Goal: Task Accomplishment & Management: Use online tool/utility

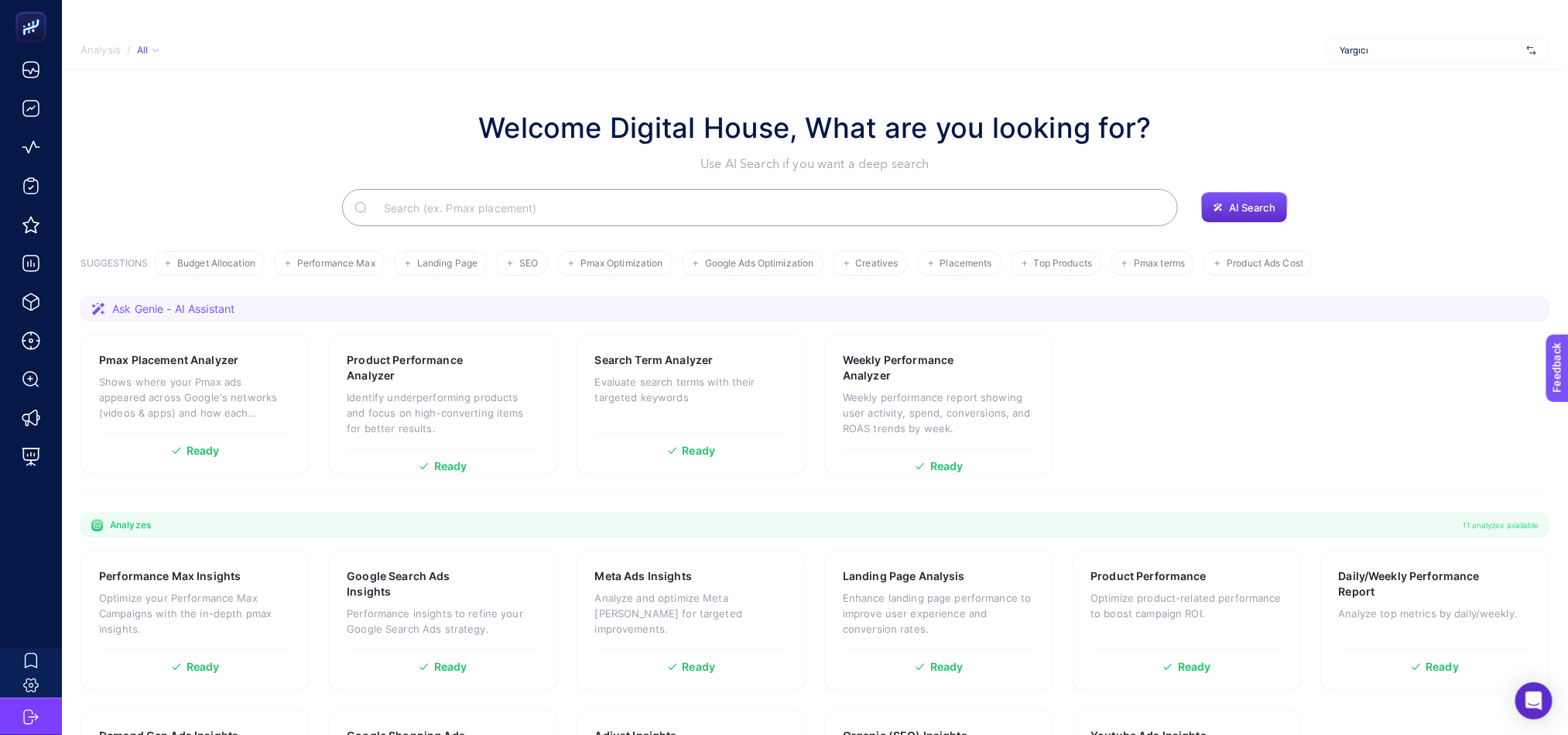
click at [1372, 42] on div "Yargıcı" at bounding box center [1439, 50] width 223 height 24
click at [1176, 59] on section "Analysis / All [DOMAIN_NAME] Perspective Nocturne Fuzul [PERSON_NAME] FuzulEv F…" at bounding box center [815, 51] width 1506 height 39
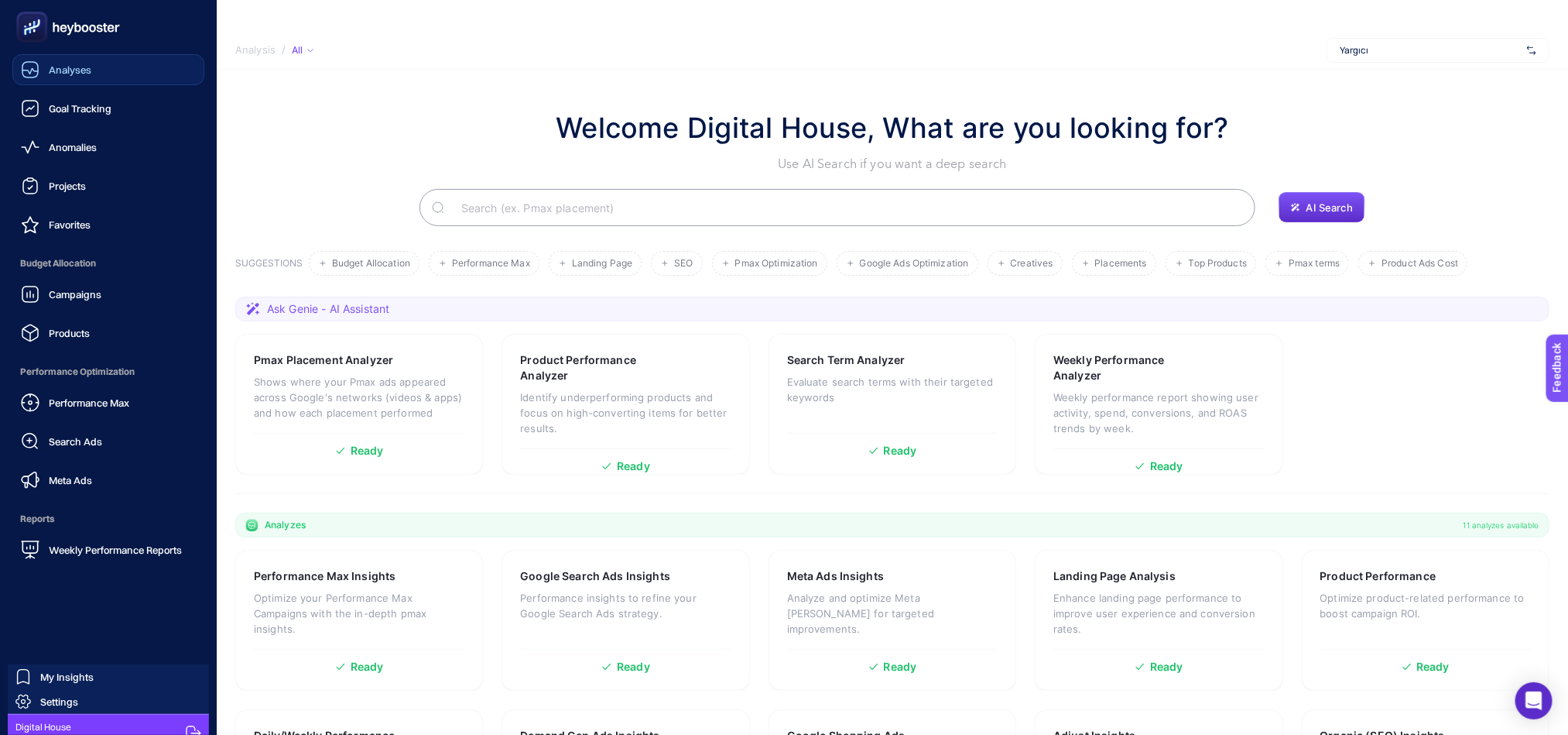
click at [51, 69] on span "Analyses" at bounding box center [70, 69] width 43 height 13
click at [54, 113] on div "Goal Tracking" at bounding box center [66, 108] width 91 height 19
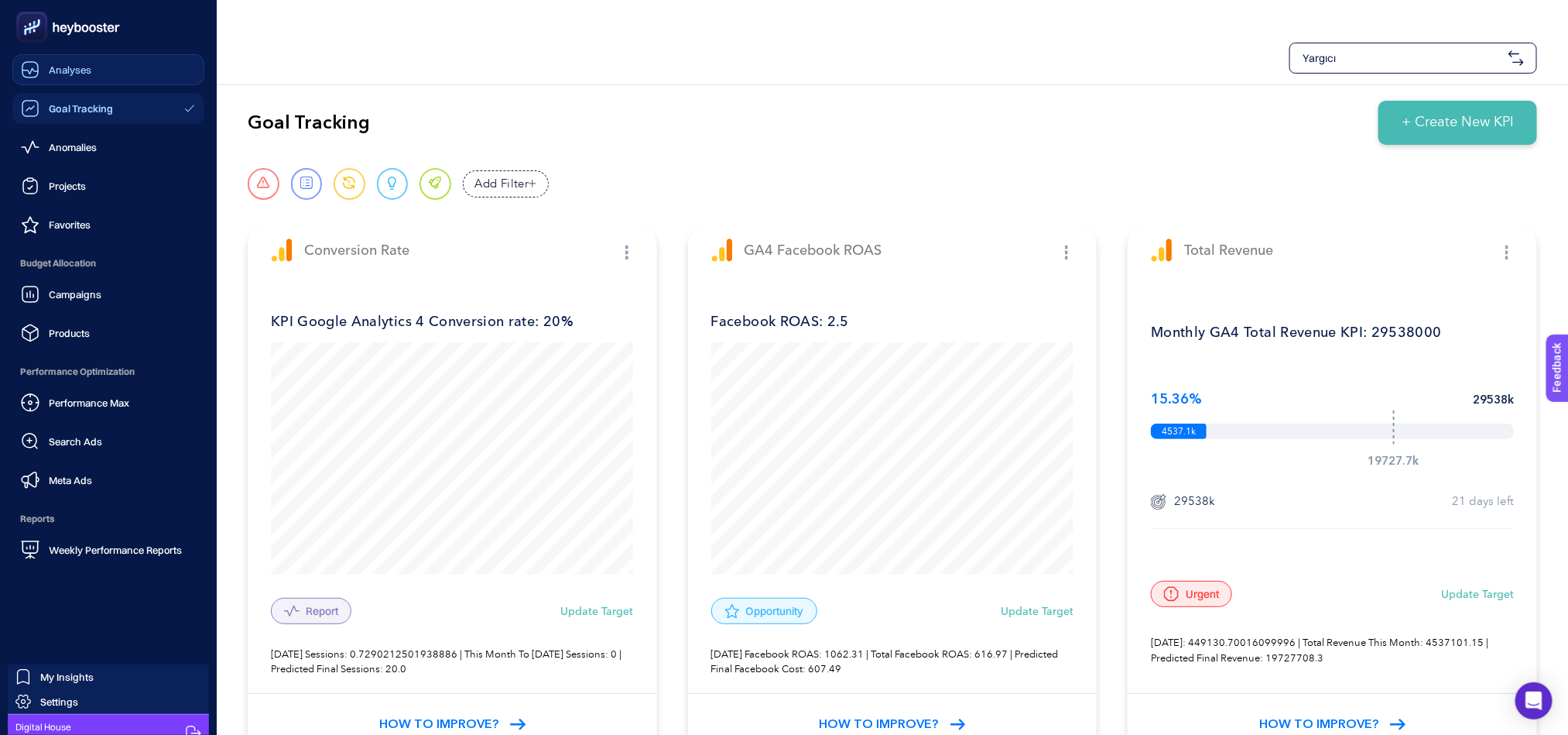
click at [42, 68] on div "Analyses" at bounding box center [56, 69] width 70 height 19
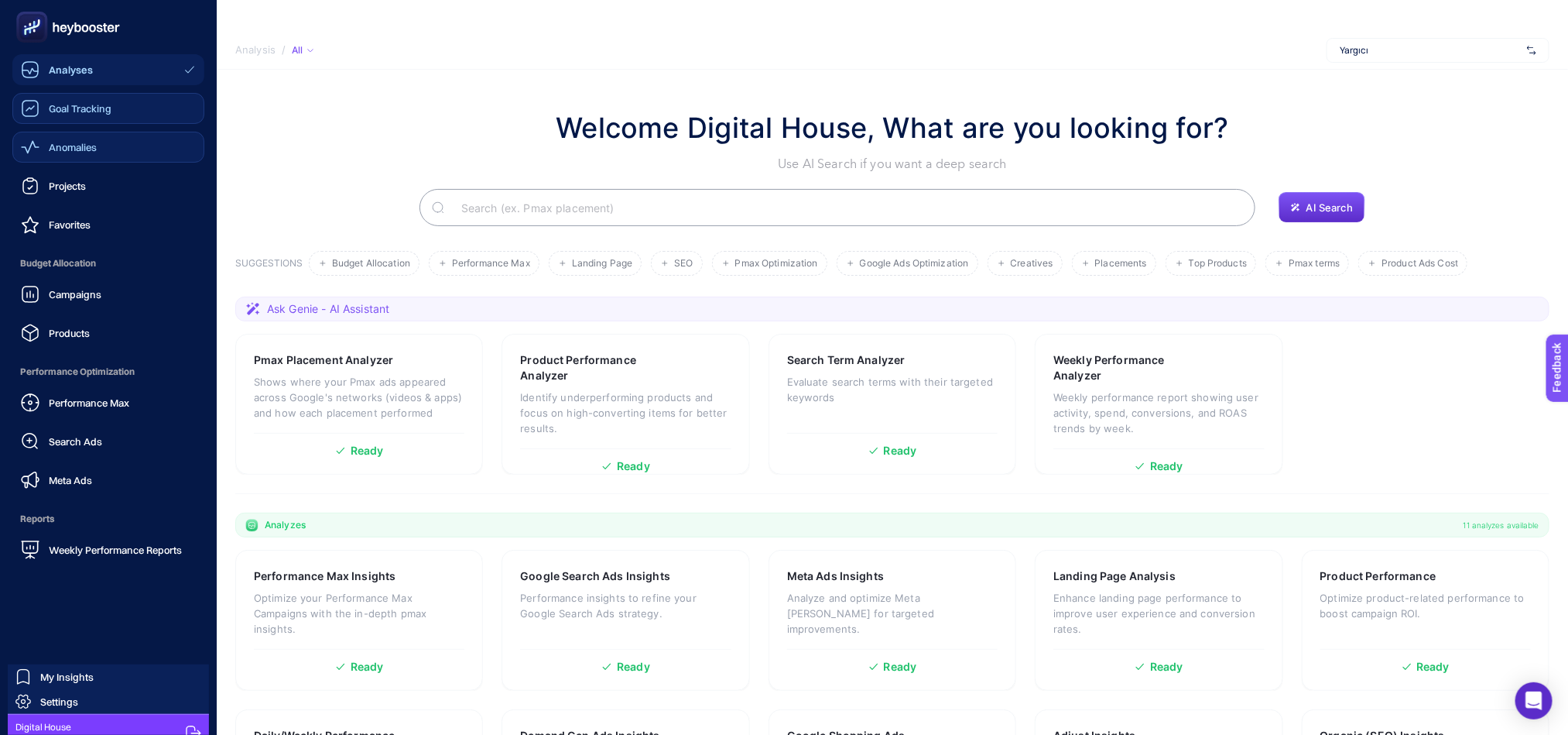
click at [84, 136] on link "Anomalies" at bounding box center [109, 148] width 192 height 31
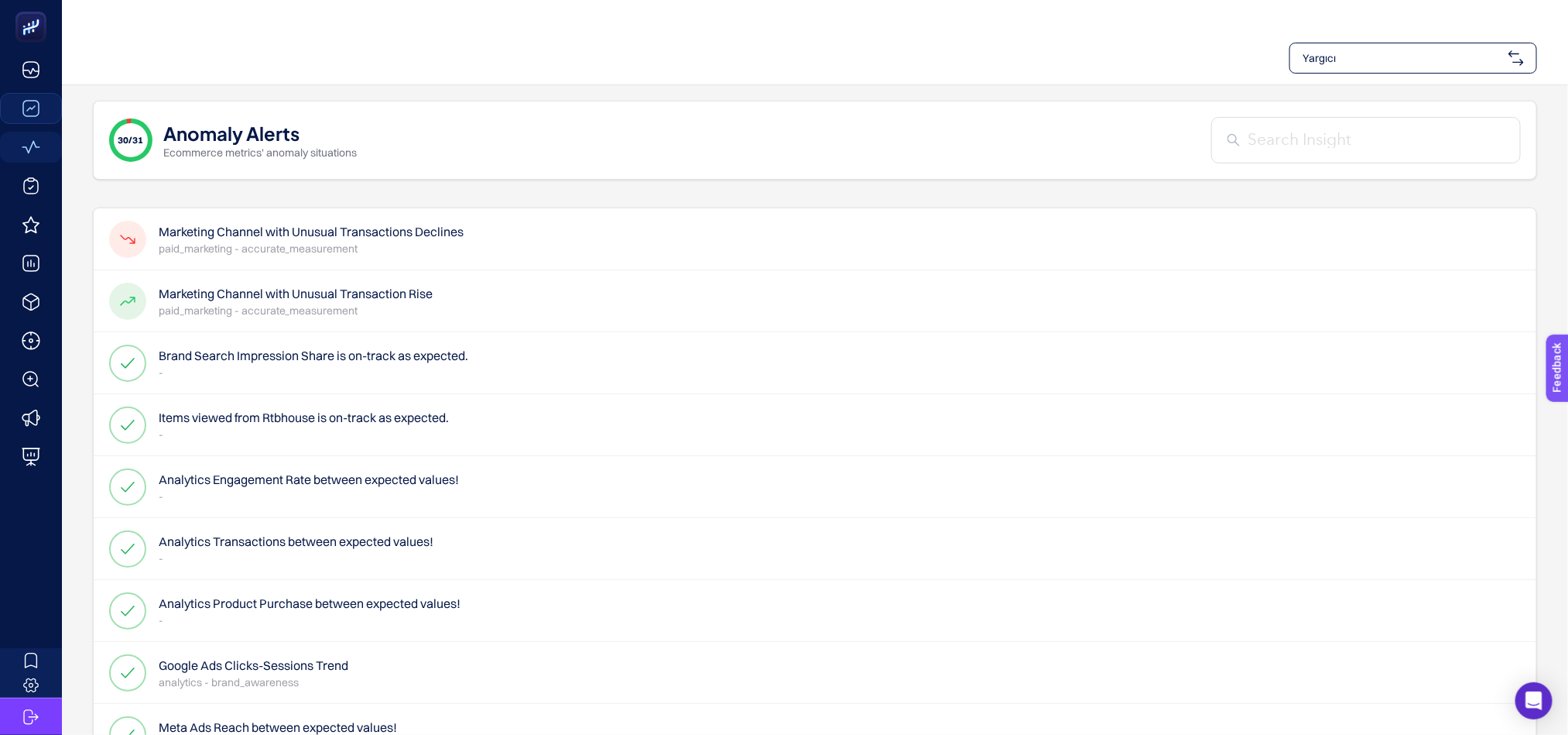
click at [1316, 56] on span "Yargıcı" at bounding box center [1403, 58] width 200 height 16
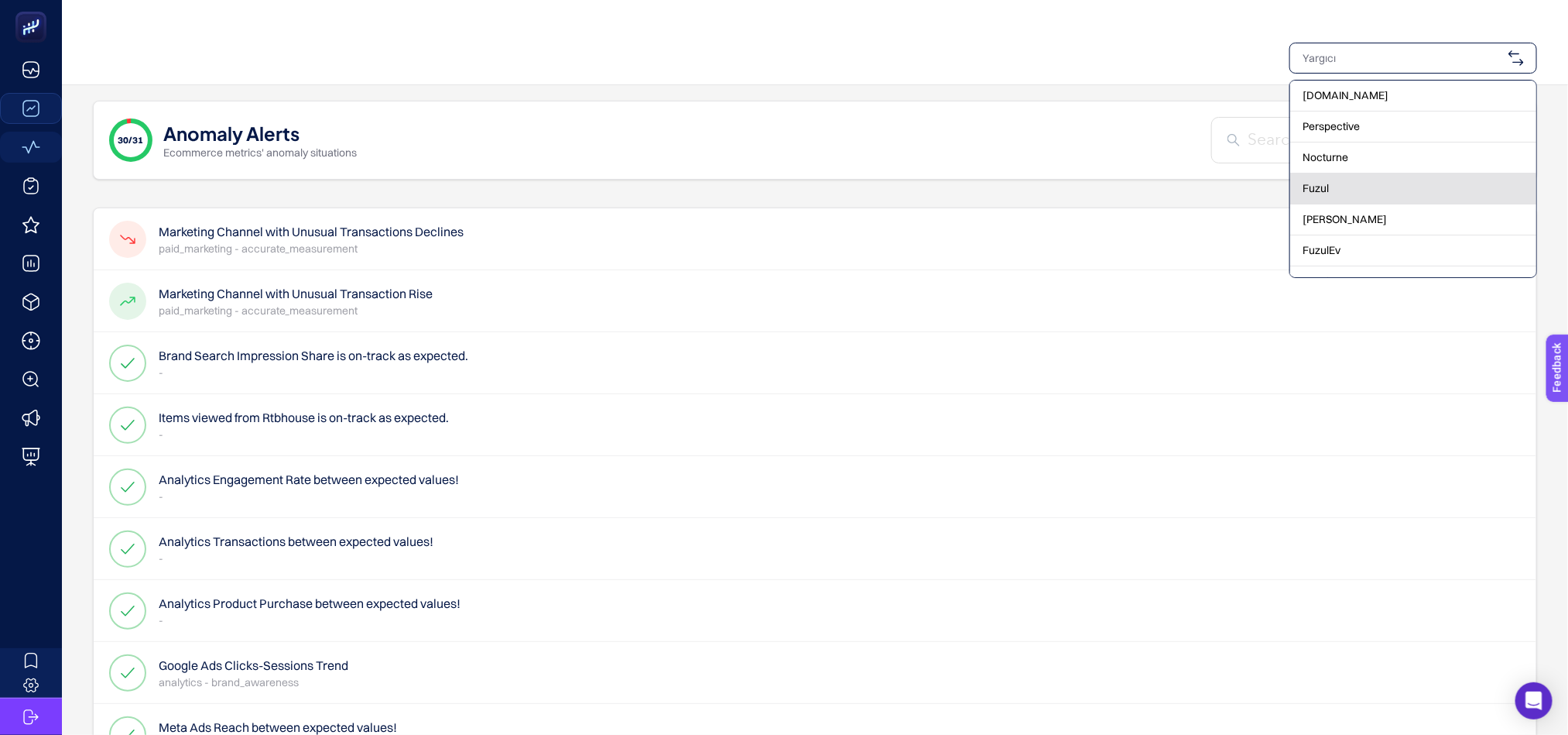
click at [1340, 188] on div "Fuzul" at bounding box center [1413, 189] width 246 height 31
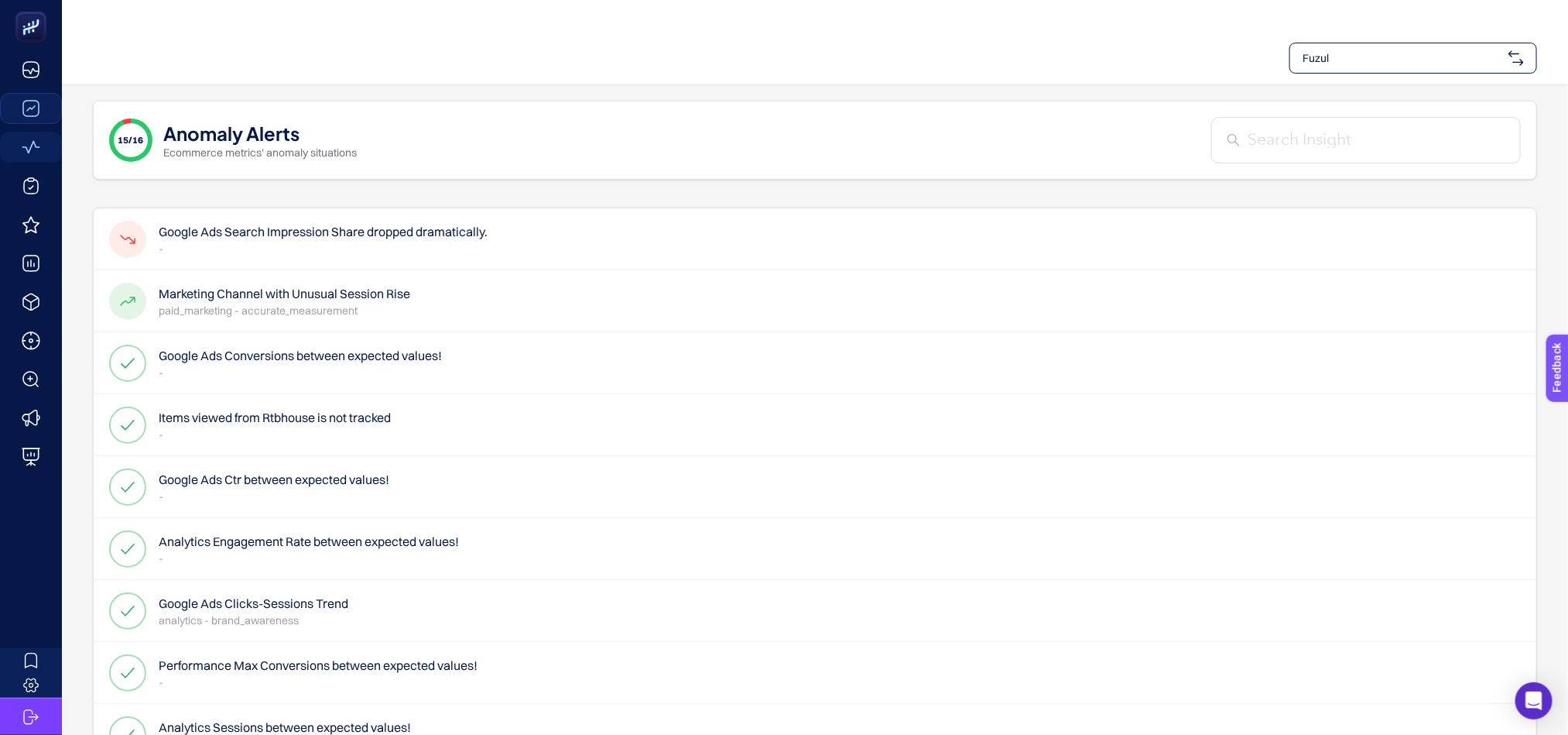
click at [436, 224] on h4 "Google Ads Search Impression Share dropped dramatically." at bounding box center [323, 231] width 329 height 19
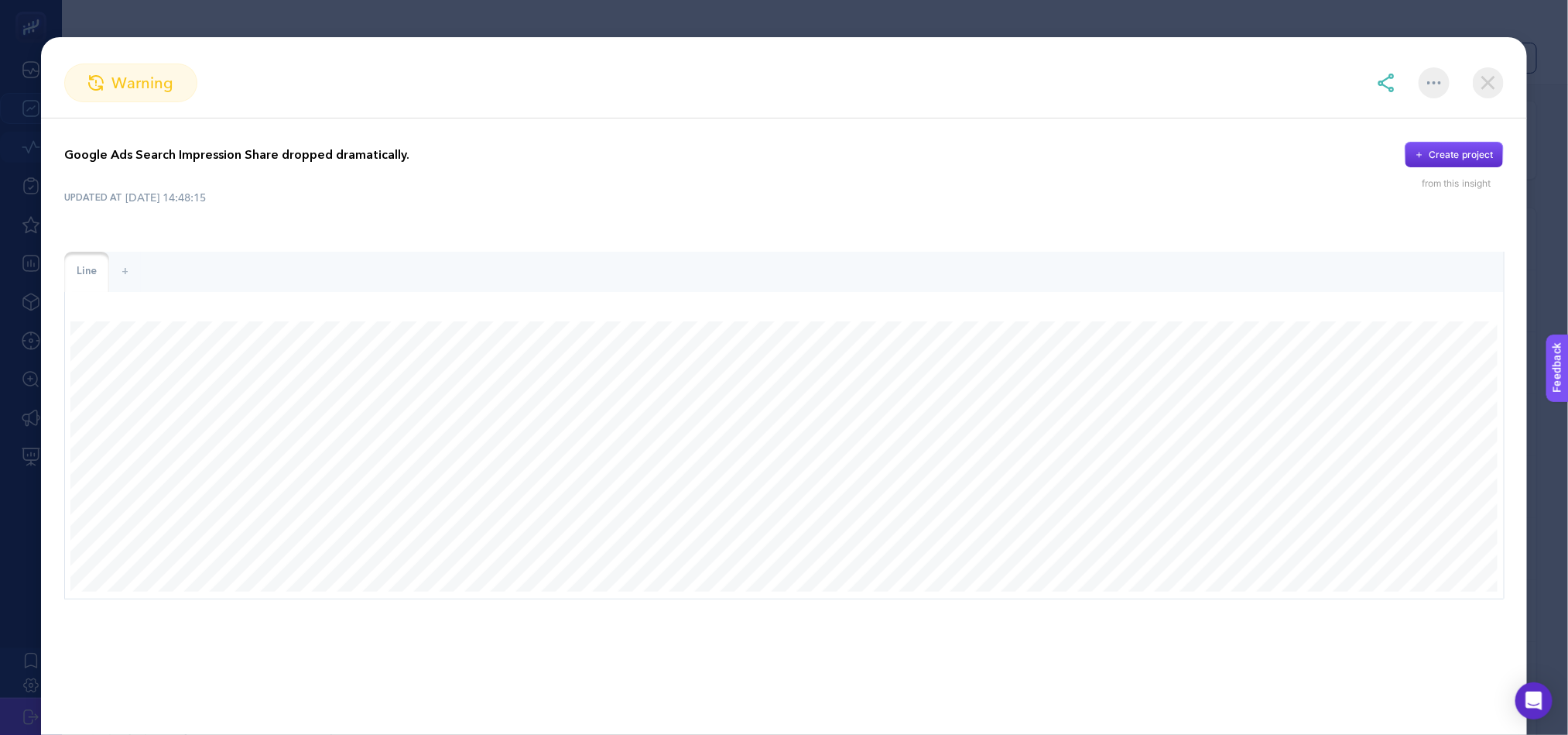
click at [1497, 84] on img at bounding box center [1489, 83] width 31 height 31
